Goal: Information Seeking & Learning: Check status

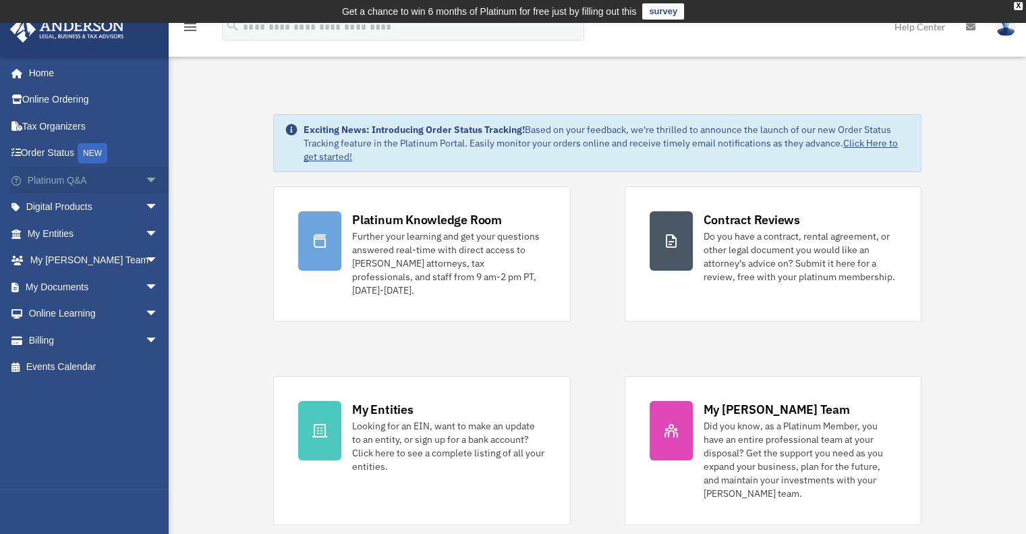
click at [85, 187] on link "Platinum Q&A arrow_drop_down" at bounding box center [93, 180] width 169 height 27
click at [67, 179] on link "Platinum Q&A arrow_drop_down" at bounding box center [93, 180] width 169 height 27
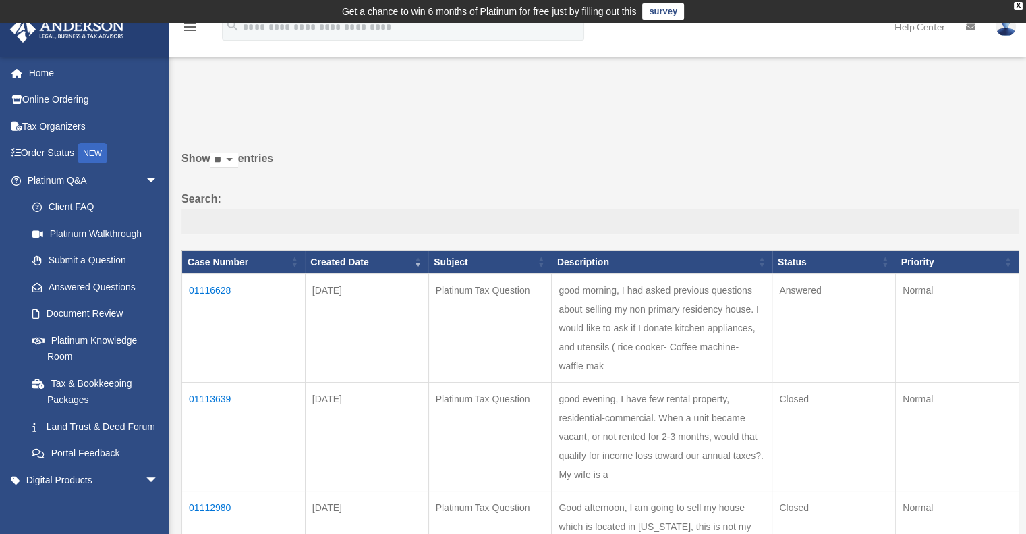
click at [224, 291] on td "01116628" at bounding box center [243, 327] width 123 height 109
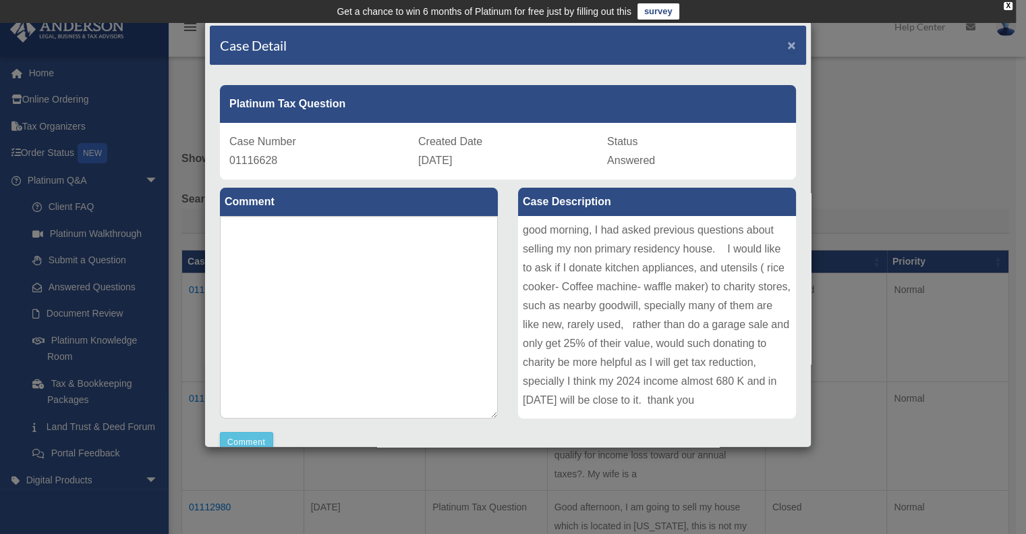
click at [787, 45] on span "×" at bounding box center [791, 45] width 9 height 16
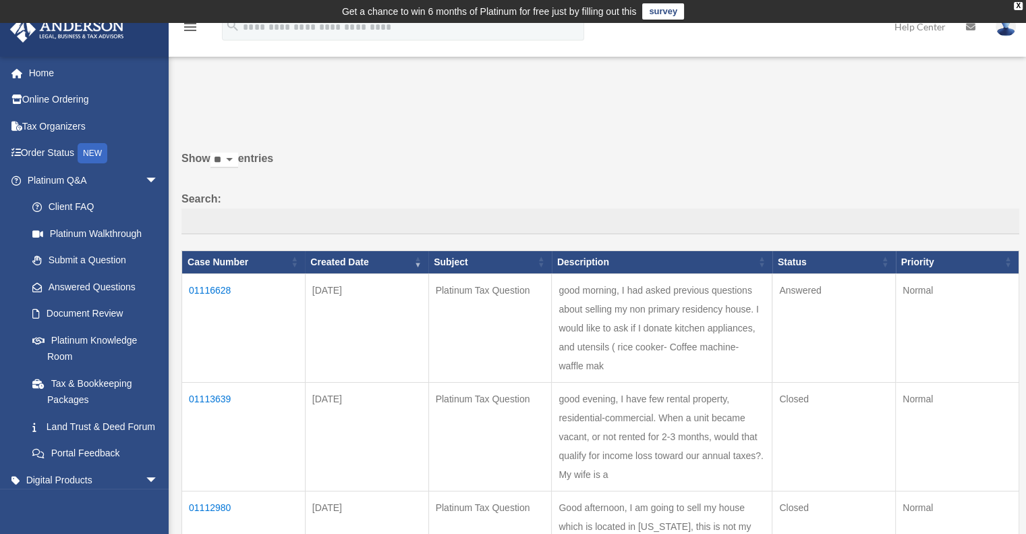
click at [229, 291] on td "01116628" at bounding box center [243, 327] width 123 height 109
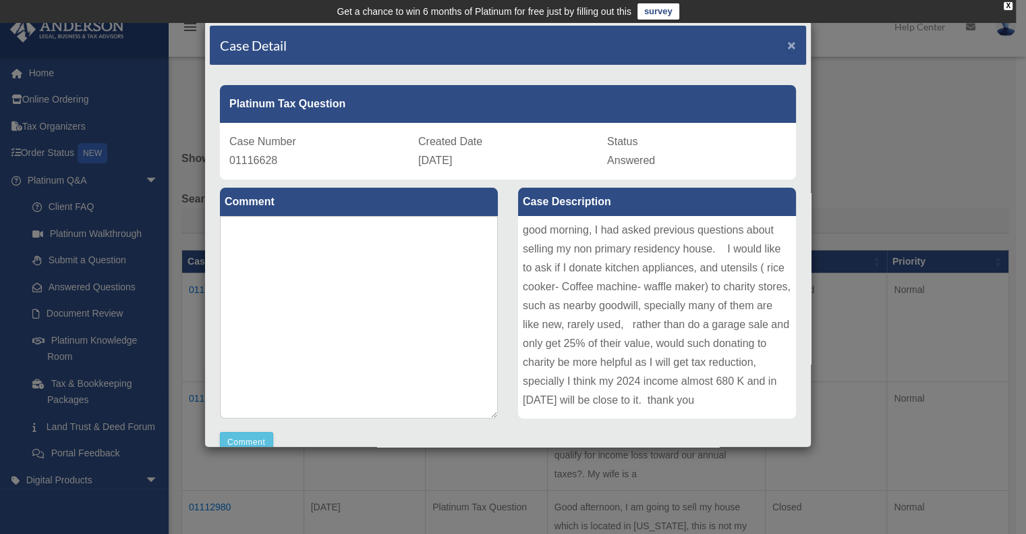
click at [787, 45] on span "×" at bounding box center [791, 45] width 9 height 16
